Goal: Information Seeking & Learning: Find specific fact

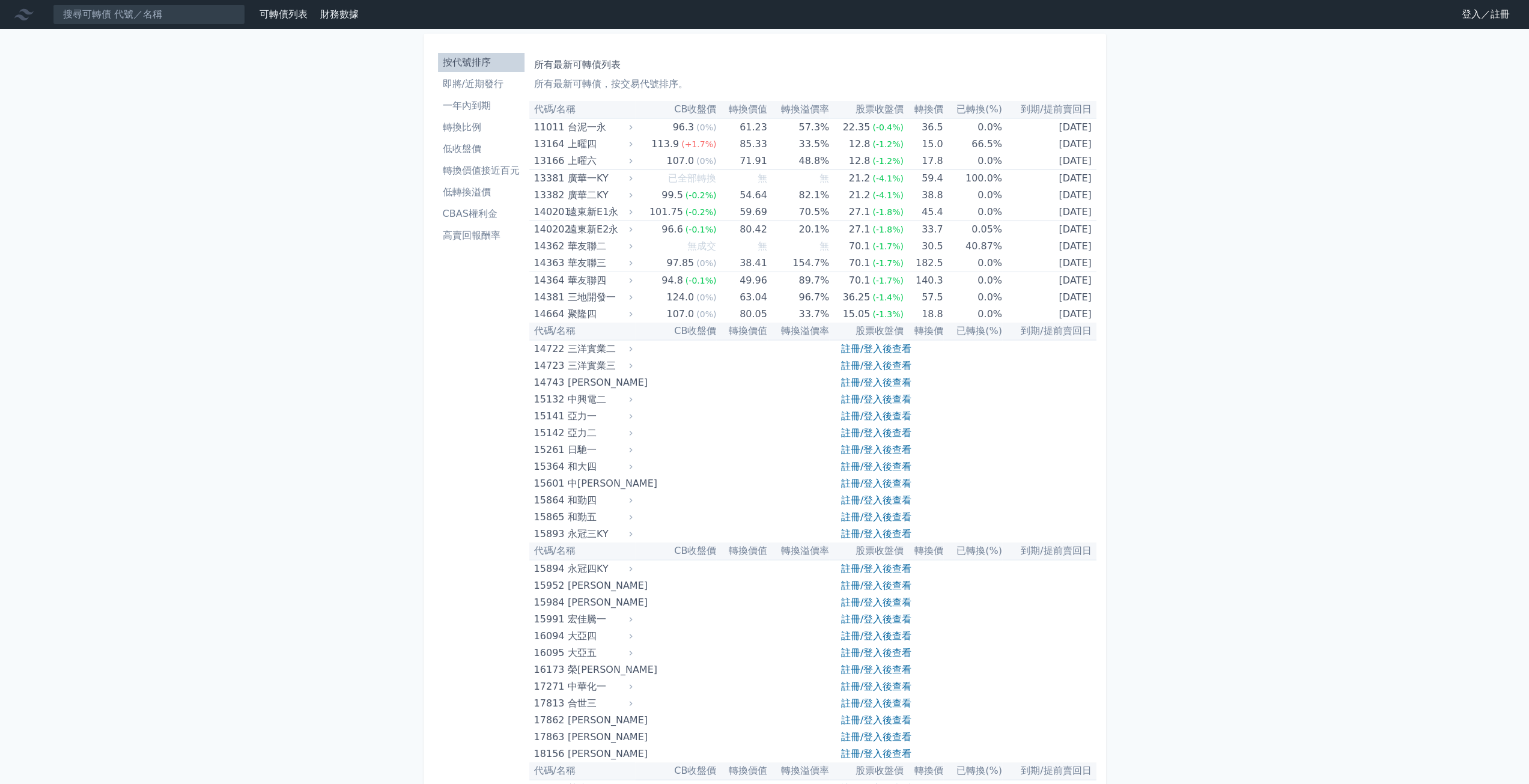
click at [1479, 19] on link "登入／註冊" at bounding box center [1486, 14] width 68 height 19
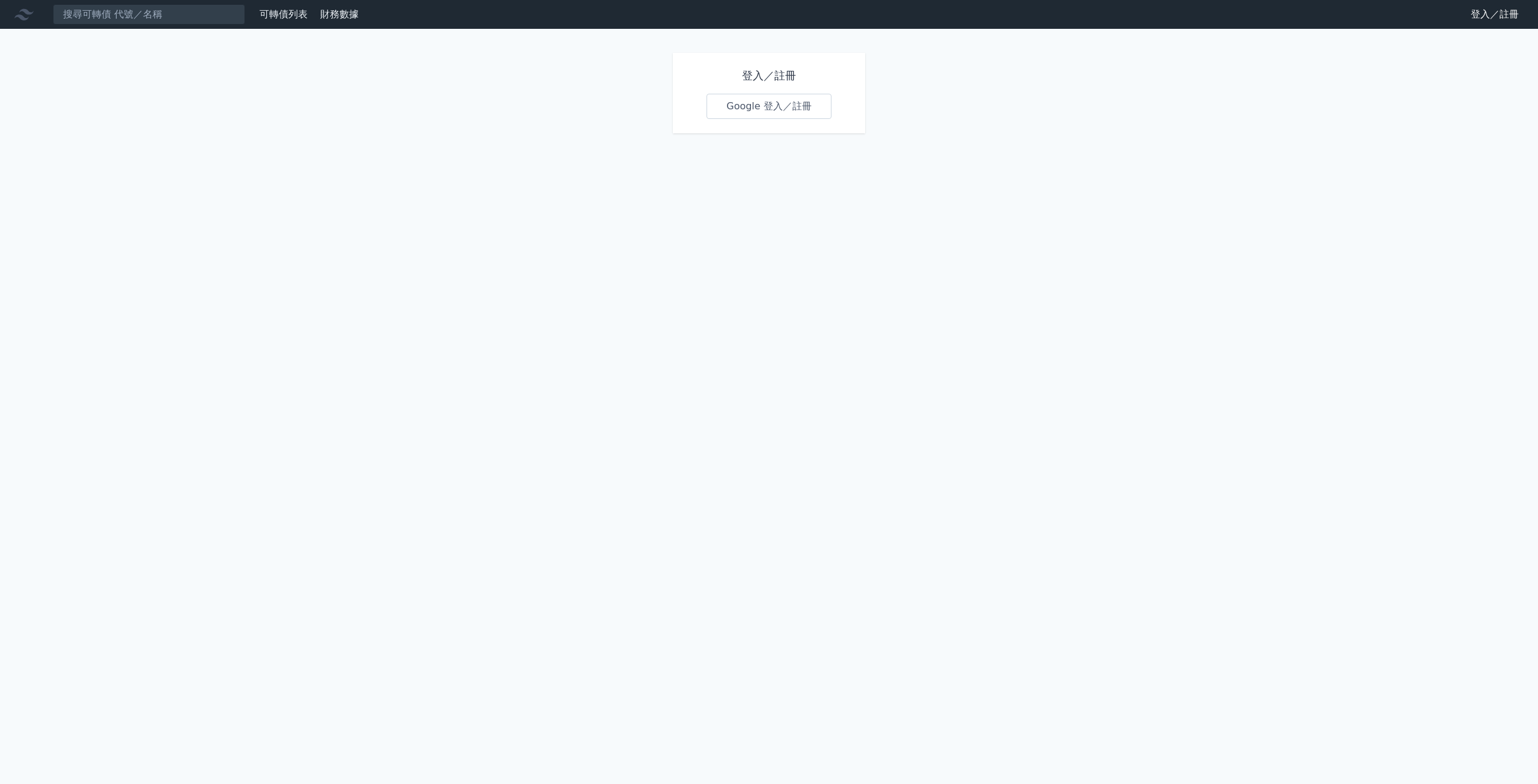
click at [772, 117] on link "Google 登入／註冊" at bounding box center [769, 106] width 125 height 25
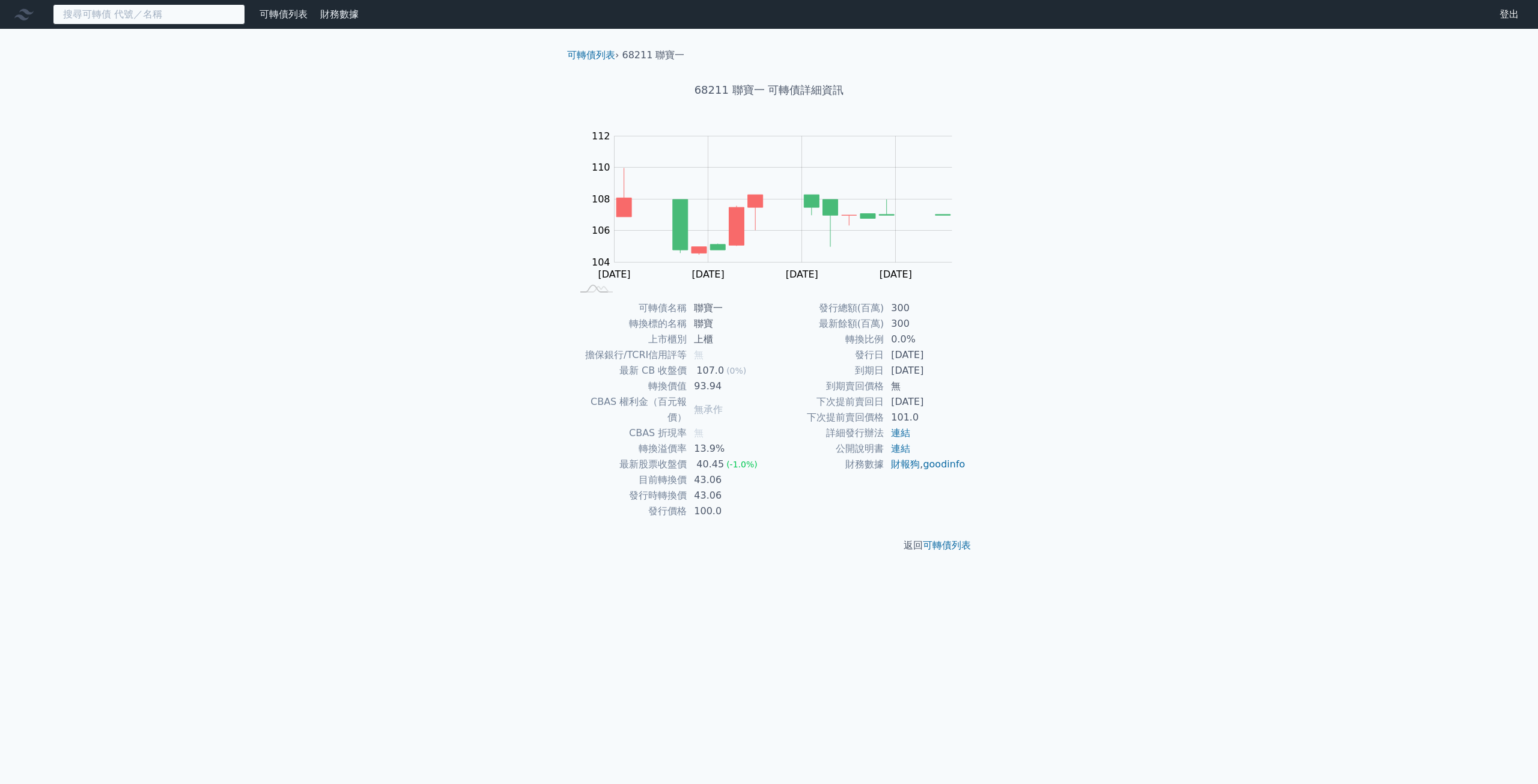
click at [136, 17] on input at bounding box center [149, 14] width 192 height 20
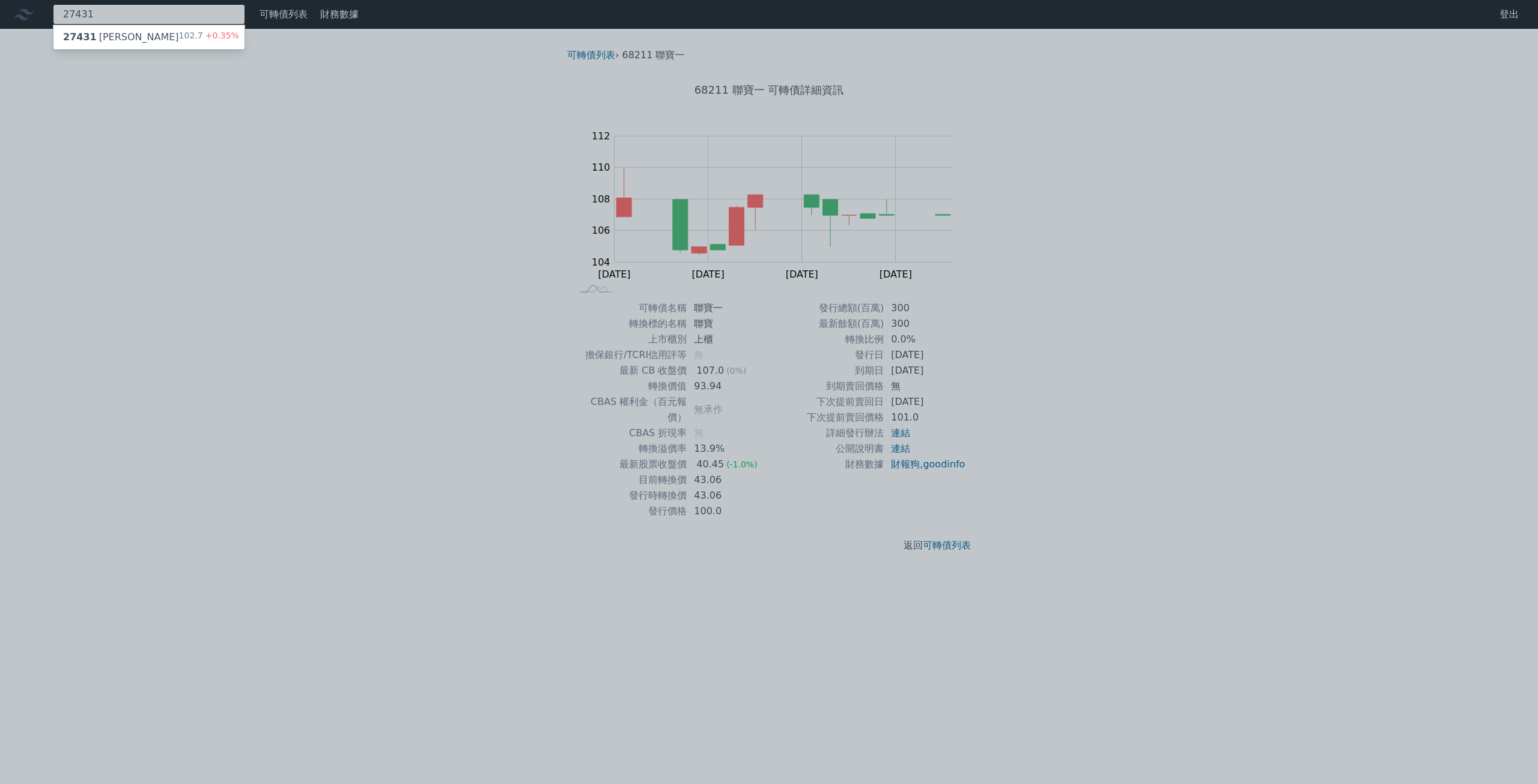
type input "27431"
click at [138, 33] on div "27431 山富一 102.7 +0.35%" at bounding box center [149, 37] width 191 height 24
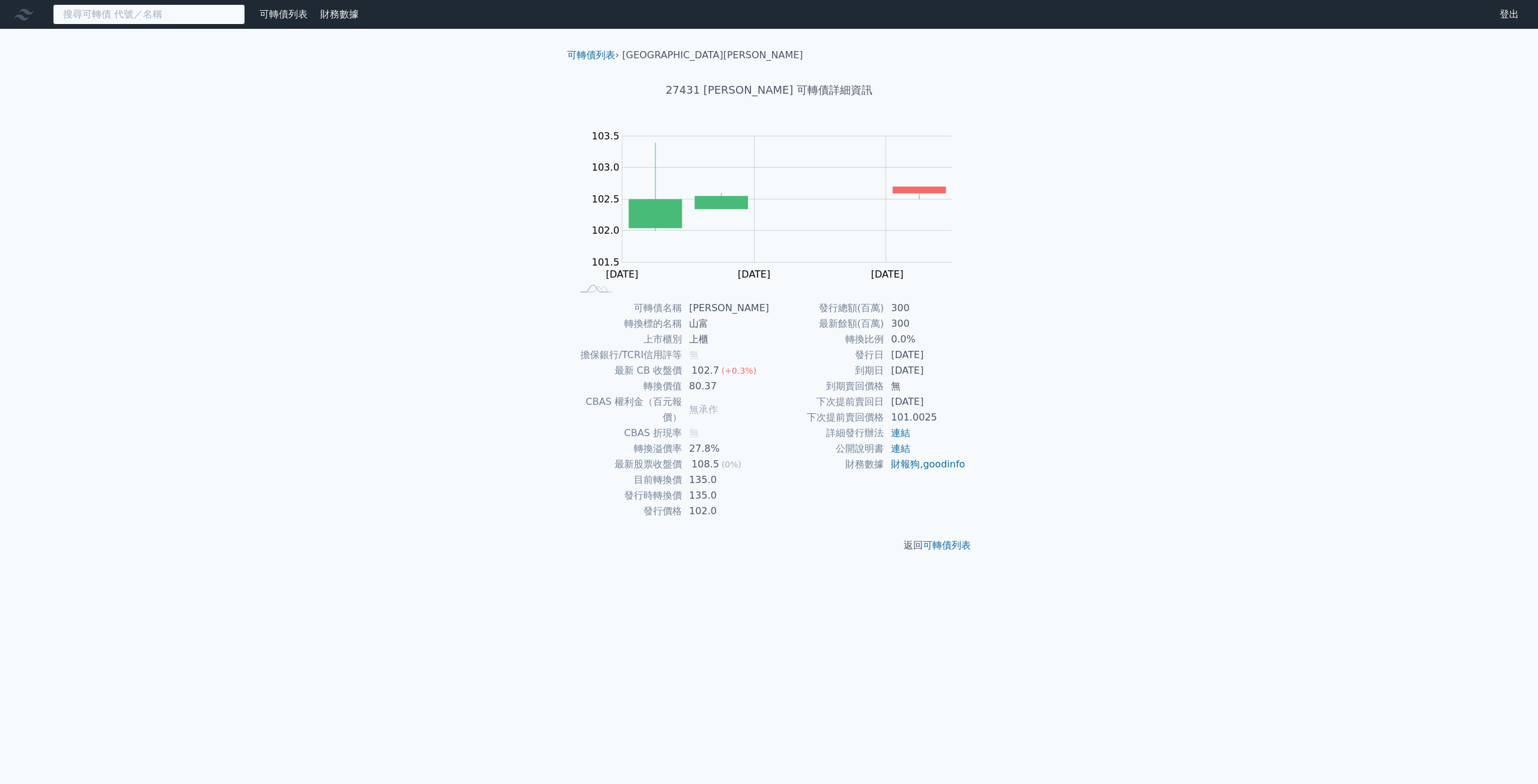
click at [168, 10] on input at bounding box center [149, 14] width 192 height 20
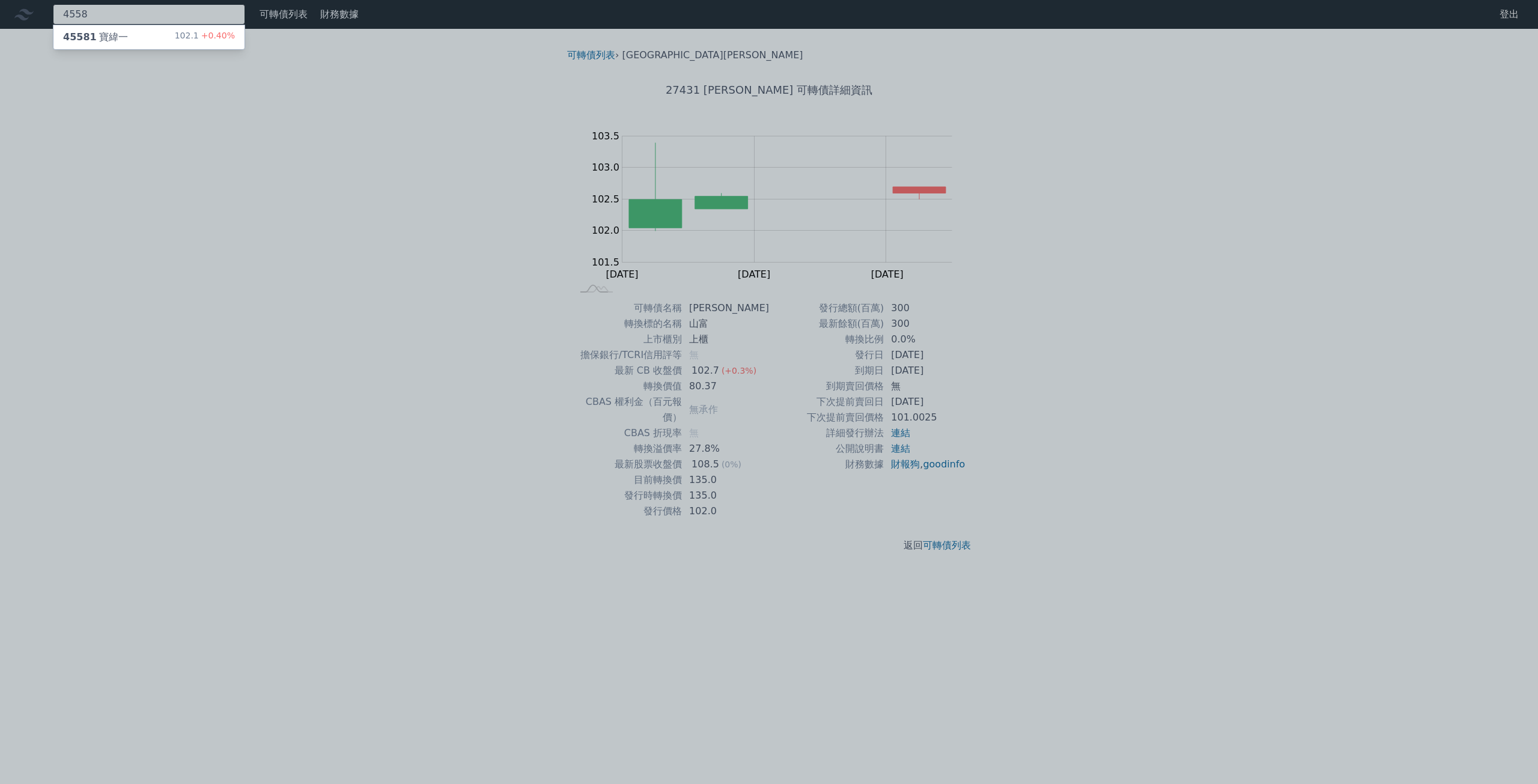
type input "4558"
click at [113, 29] on div "45581 寶緯一 102.1 +0.40%" at bounding box center [149, 37] width 191 height 24
